Goal: Task Accomplishment & Management: Manage account settings

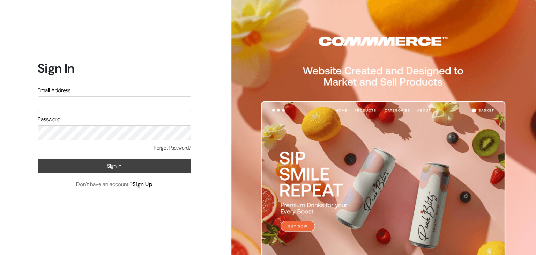
type input "[EMAIL_ADDRESS][DOMAIN_NAME]"
click at [114, 167] on button "Sign In" at bounding box center [114, 165] width 153 height 15
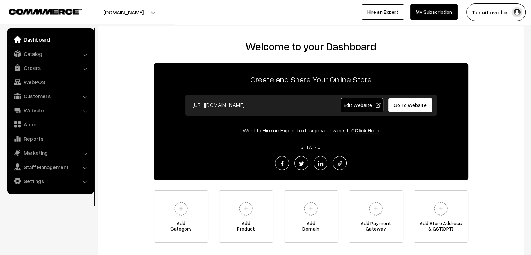
click at [210, 19] on div at bounding box center [131, 11] width 258 height 17
click at [42, 67] on link "Orders" at bounding box center [50, 67] width 83 height 13
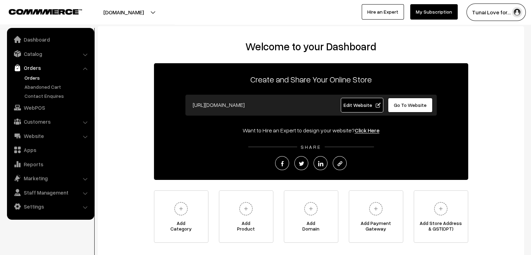
click at [35, 76] on link "Orders" at bounding box center [57, 77] width 69 height 7
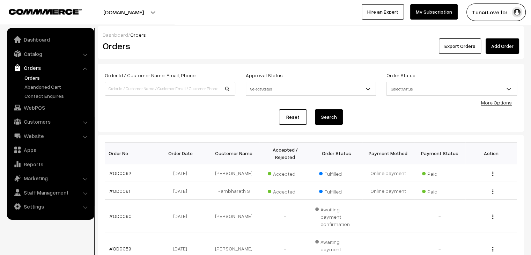
click at [127, 170] on link "#OD0062" at bounding box center [120, 173] width 22 height 6
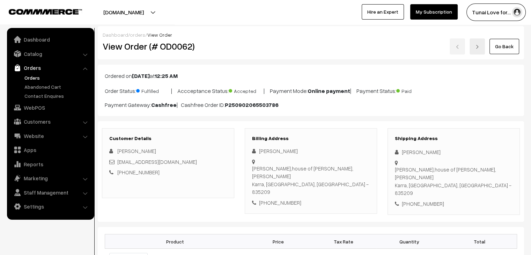
click at [39, 85] on link "Abandoned Cart" at bounding box center [57, 86] width 69 height 7
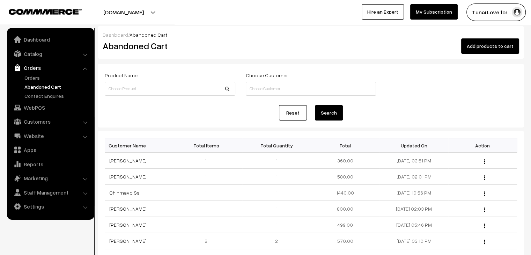
click at [311, 24] on div "[DOMAIN_NAME] Go to Website Create New Store Tunai Love for… My Profile Refer &…" at bounding box center [265, 12] width 531 height 24
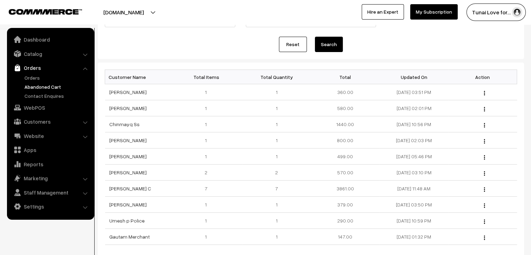
scroll to position [70, 0]
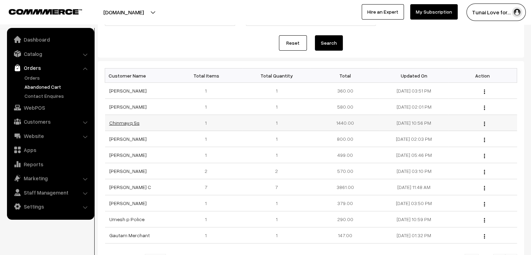
click at [123, 121] on link "Chinmayq Ss" at bounding box center [124, 123] width 30 height 6
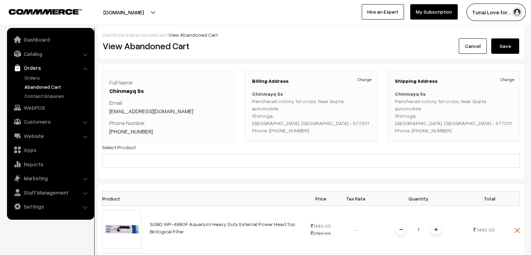
click at [326, 149] on div "Select Product" at bounding box center [311, 155] width 418 height 25
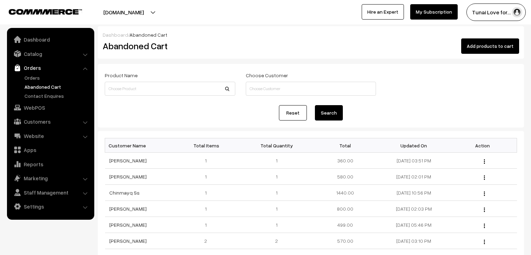
scroll to position [70, 0]
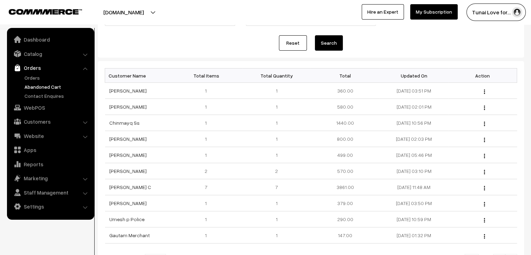
click at [175, 36] on div "Reset Search" at bounding box center [311, 42] width 412 height 15
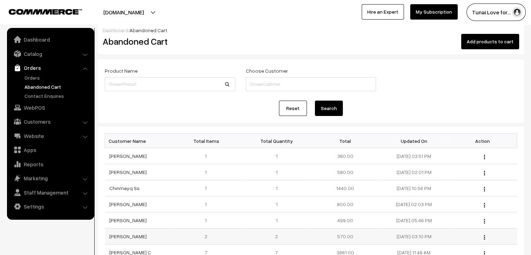
scroll to position [0, 0]
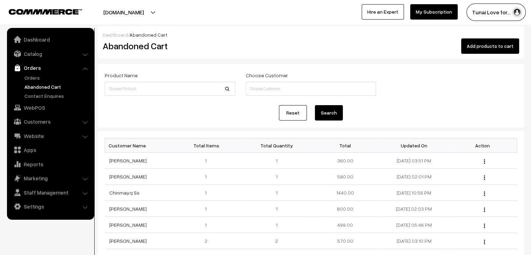
click at [265, 9] on div "Tunai Love for… My Profile Refer & Earn Support Sign Out Hire an Expert My Subs…" at bounding box center [399, 11] width 269 height 17
click at [38, 95] on link "Contact Enquires" at bounding box center [57, 95] width 69 height 7
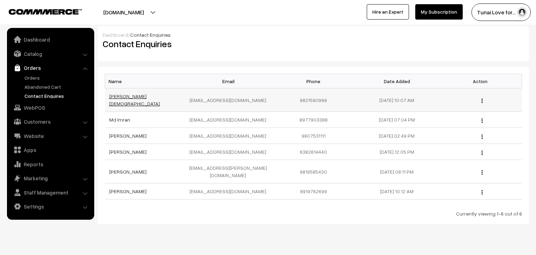
click at [114, 98] on link "deepak jain" at bounding box center [134, 99] width 51 height 13
click at [120, 117] on link "Md Imran" at bounding box center [119, 120] width 21 height 6
click at [37, 78] on link "Orders" at bounding box center [57, 77] width 69 height 7
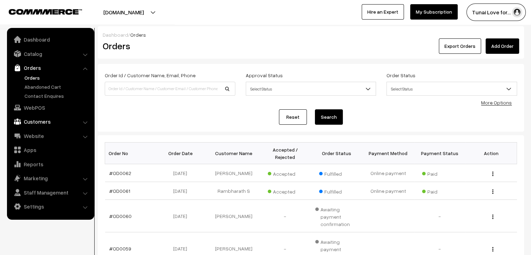
click at [42, 119] on link "Customers" at bounding box center [50, 121] width 83 height 13
click at [37, 105] on link "Customers" at bounding box center [57, 105] width 69 height 7
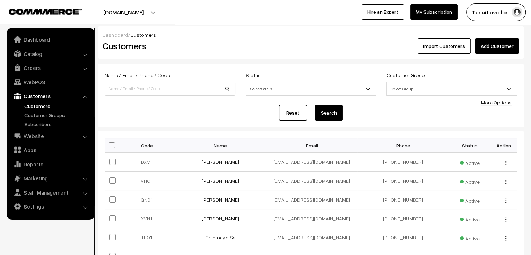
click at [316, 49] on div "Import Customers Add Customer" at bounding box center [417, 45] width 203 height 15
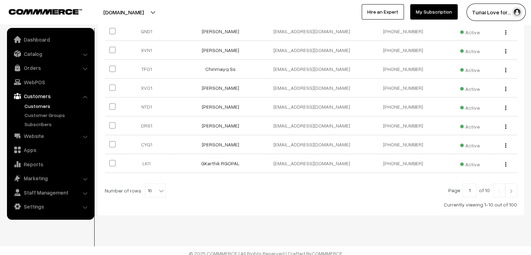
scroll to position [173, 0]
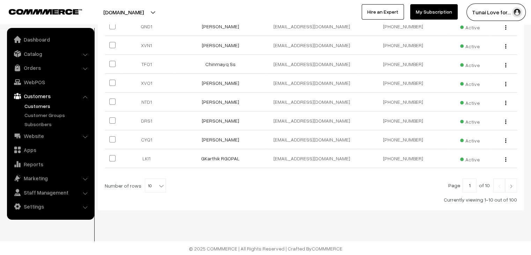
click at [154, 188] on span "10" at bounding box center [155, 186] width 20 height 14
select select "100"
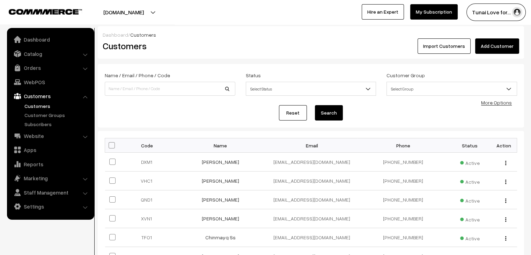
click at [333, 27] on div "Dashboard / Customers Customers Import Customers Add Customer" at bounding box center [311, 42] width 426 height 32
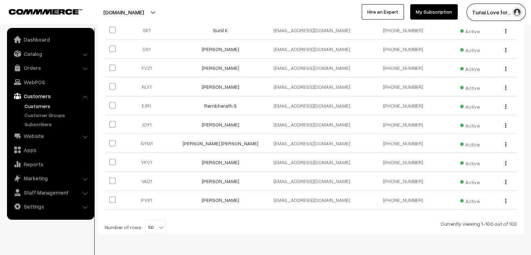
scroll to position [1845, 0]
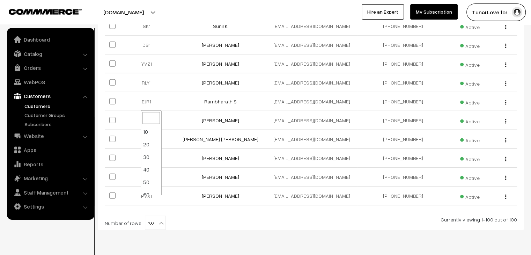
click at [152, 216] on span "100" at bounding box center [155, 223] width 20 height 14
select select "50"
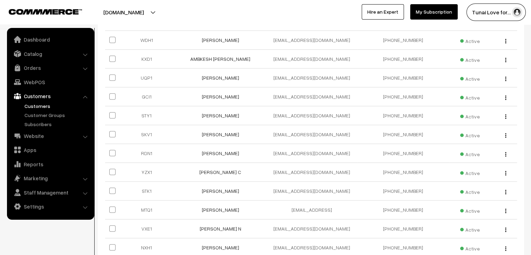
scroll to position [0, 0]
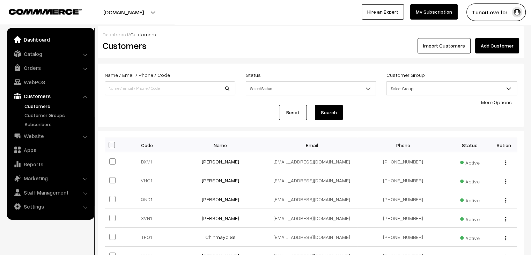
click at [46, 40] on link "Dashboard" at bounding box center [50, 39] width 83 height 13
